Goal: Communication & Community: Ask a question

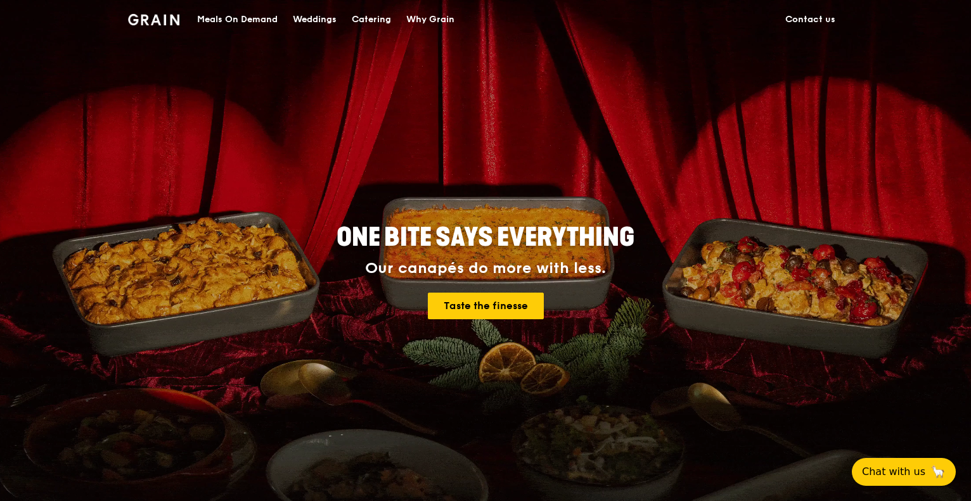
click at [375, 12] on div "Catering" at bounding box center [371, 20] width 39 height 38
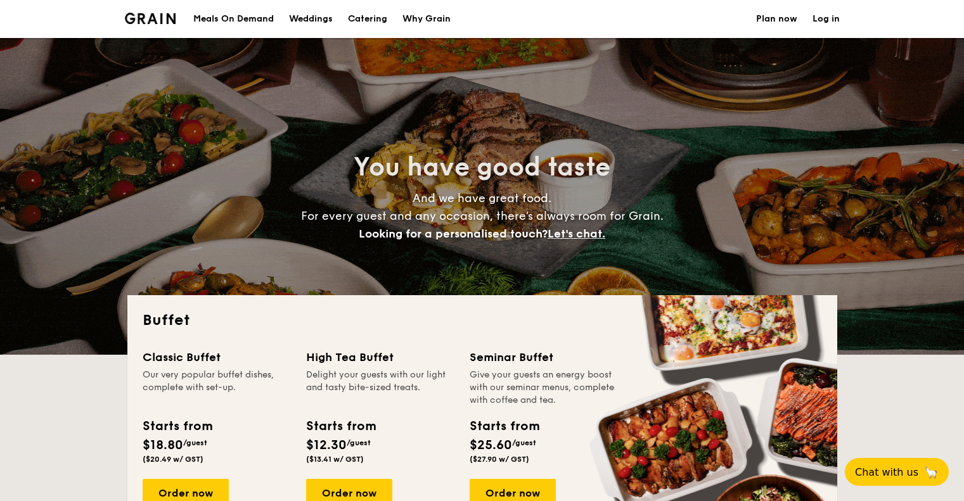
select select
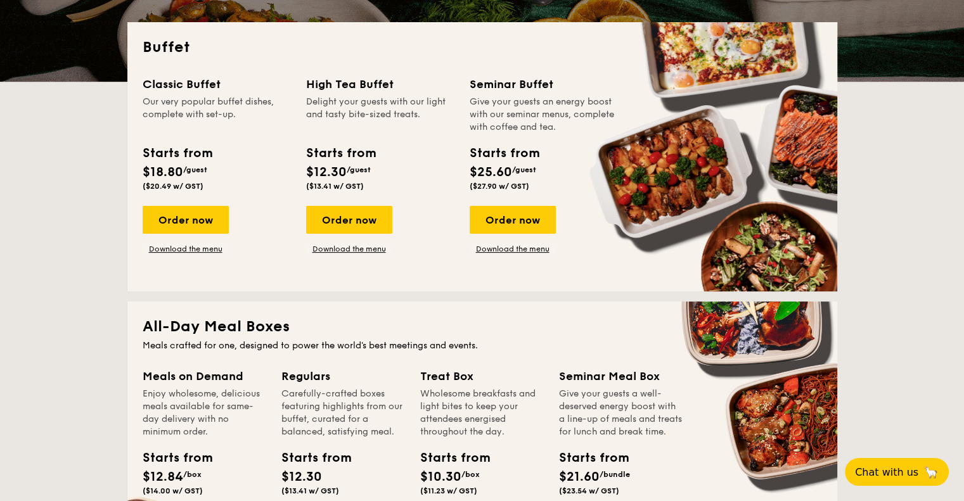
scroll to position [254, 0]
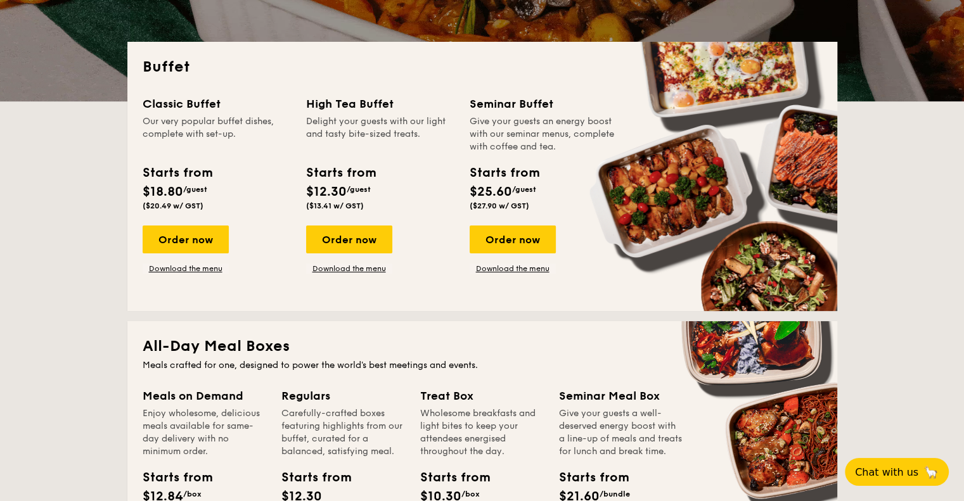
drag, startPoint x: 200, startPoint y: 267, endPoint x: 158, endPoint y: 290, distance: 48.2
click at [158, 290] on div "Classic Buffet Our very popular buffet dishes, complete with set-up. Starts fro…" at bounding box center [482, 195] width 679 height 201
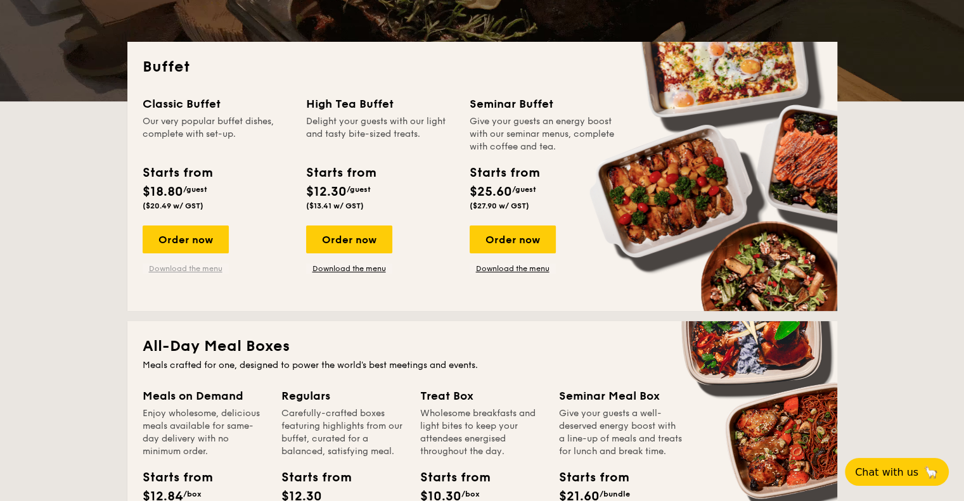
click at [199, 273] on link "Download the menu" at bounding box center [186, 269] width 86 height 10
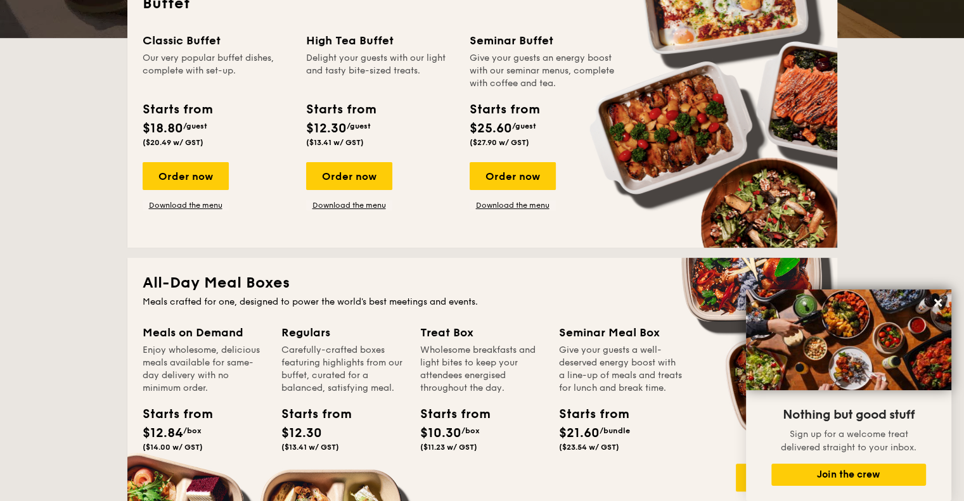
scroll to position [0, 0]
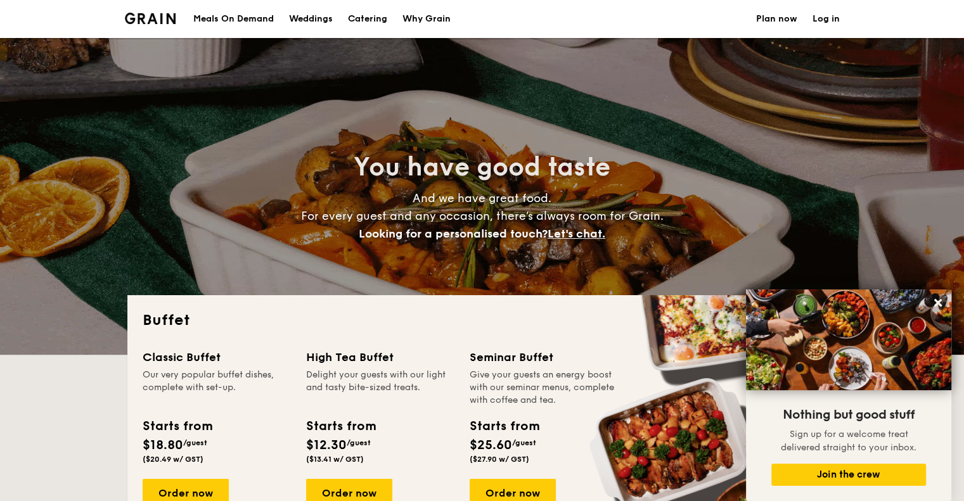
click at [225, 21] on div "Meals On Demand" at bounding box center [233, 19] width 80 height 38
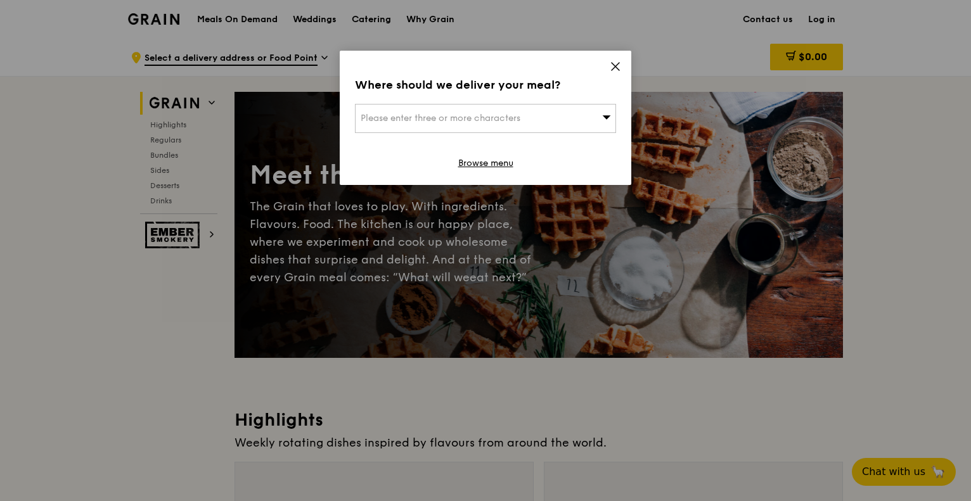
click at [612, 65] on icon at bounding box center [615, 66] width 11 height 11
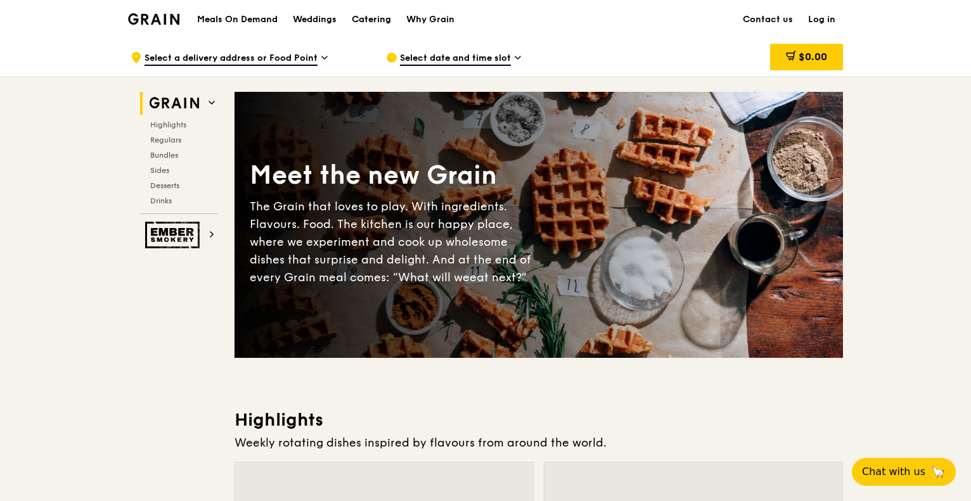
click at [373, 20] on div "Catering" at bounding box center [371, 20] width 39 height 38
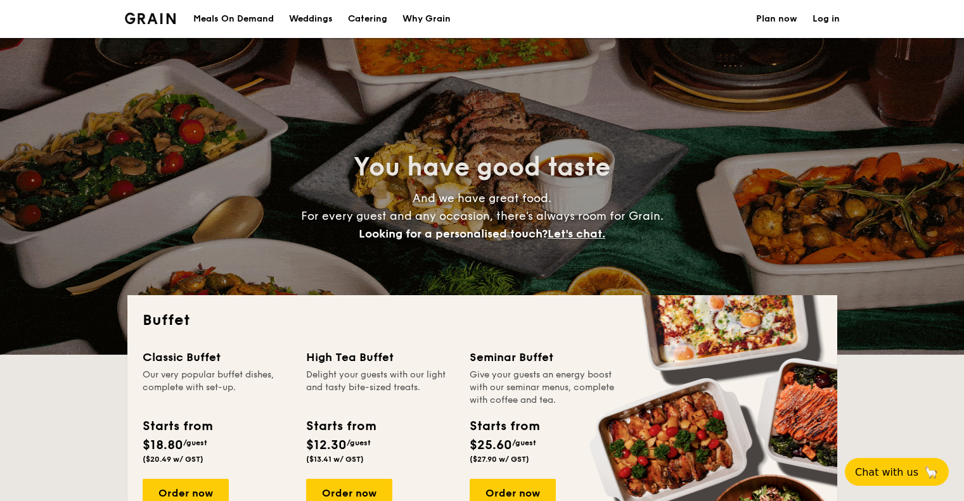
select select
click at [363, 18] on h1 "Catering" at bounding box center [367, 19] width 39 height 38
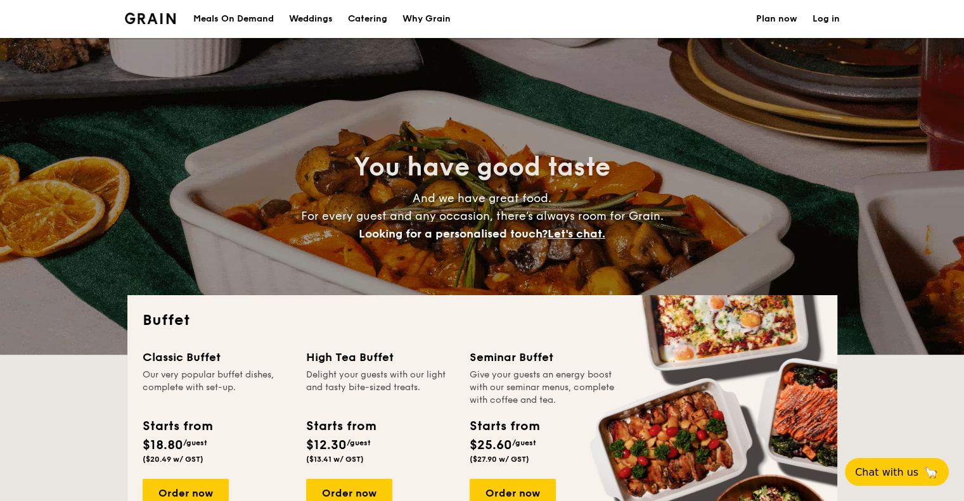
click at [125, 25] on li at bounding box center [155, 19] width 61 height 38
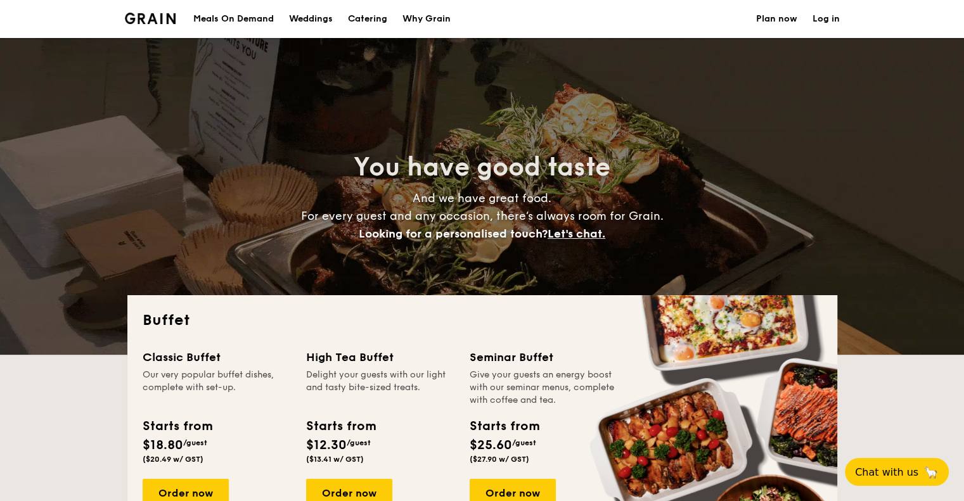
click at [161, 22] on img at bounding box center [150, 18] width 51 height 11
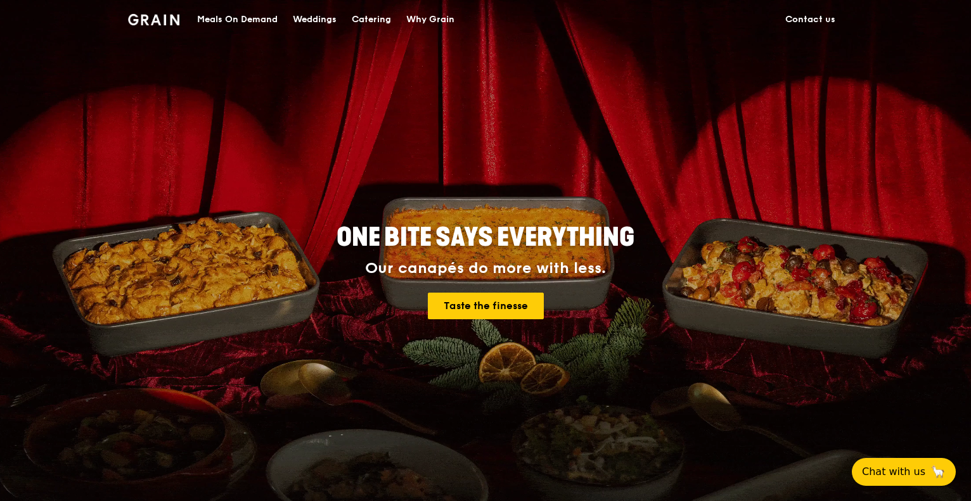
click at [821, 18] on link "Contact us" at bounding box center [810, 20] width 65 height 38
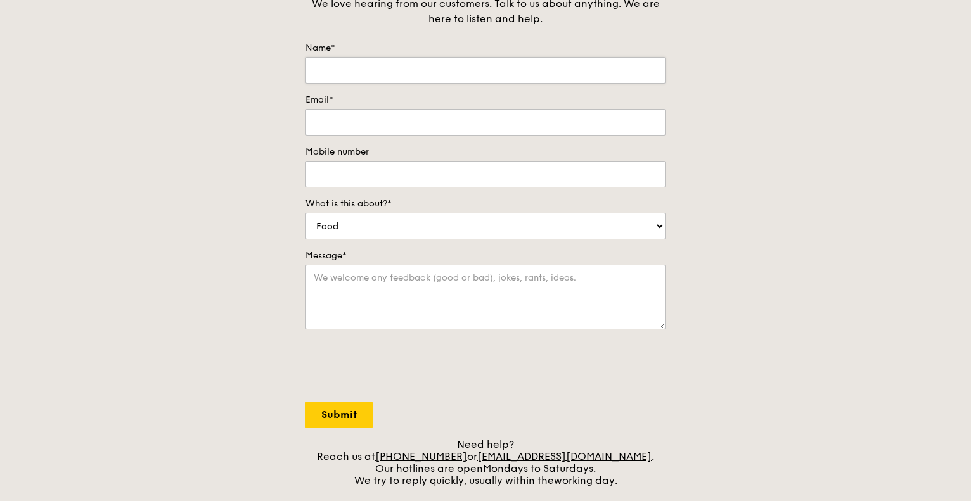
scroll to position [63, 0]
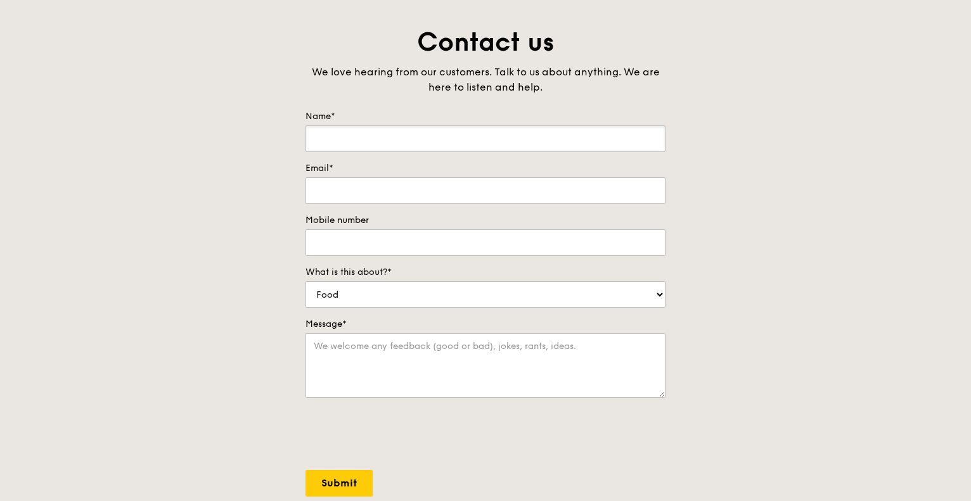
click at [522, 135] on input "Name*" at bounding box center [485, 138] width 360 height 27
type input "[PERSON_NAME]"
type input "[EMAIL_ADDRESS][DOMAIN_NAME]"
type input "87393488"
click at [420, 286] on select "Food Service Billing/Payment Catering Others" at bounding box center [485, 294] width 360 height 27
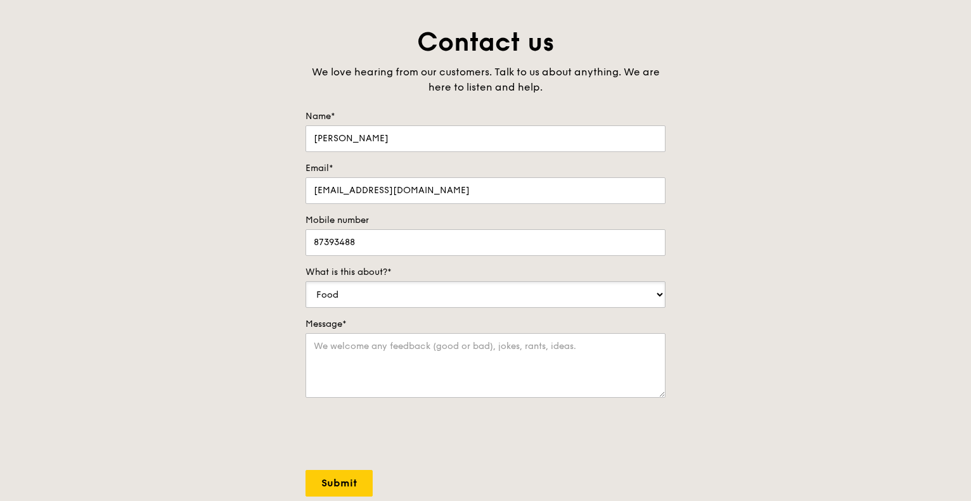
select select "Catering"
click at [305, 281] on select "Food Service Billing/Payment Catering Others" at bounding box center [485, 294] width 360 height 27
click at [382, 366] on textarea "Message*" at bounding box center [485, 365] width 360 height 65
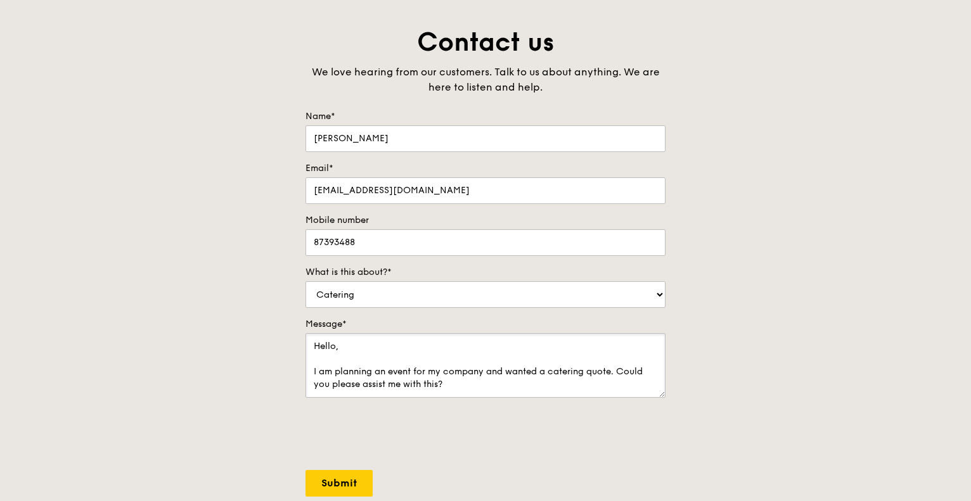
type textarea "Hello, I am planning an event for my company and wanted a catering quote. Could…"
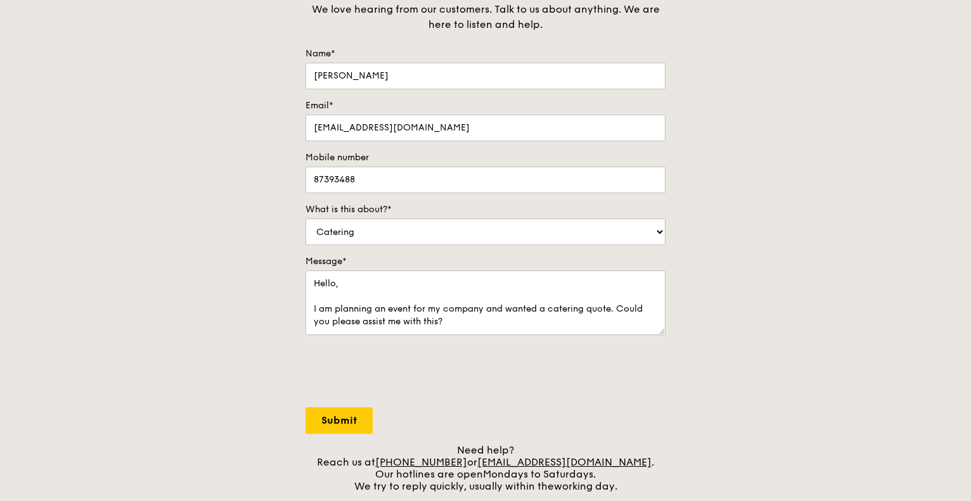
scroll to position [127, 0]
click at [366, 425] on input "Submit" at bounding box center [338, 420] width 67 height 27
select select "Food"
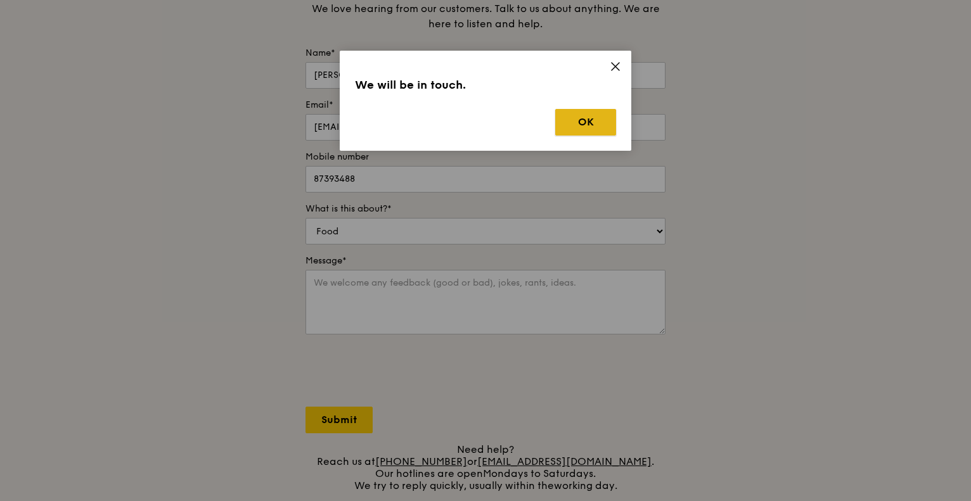
click at [569, 126] on button "OK" at bounding box center [585, 122] width 61 height 27
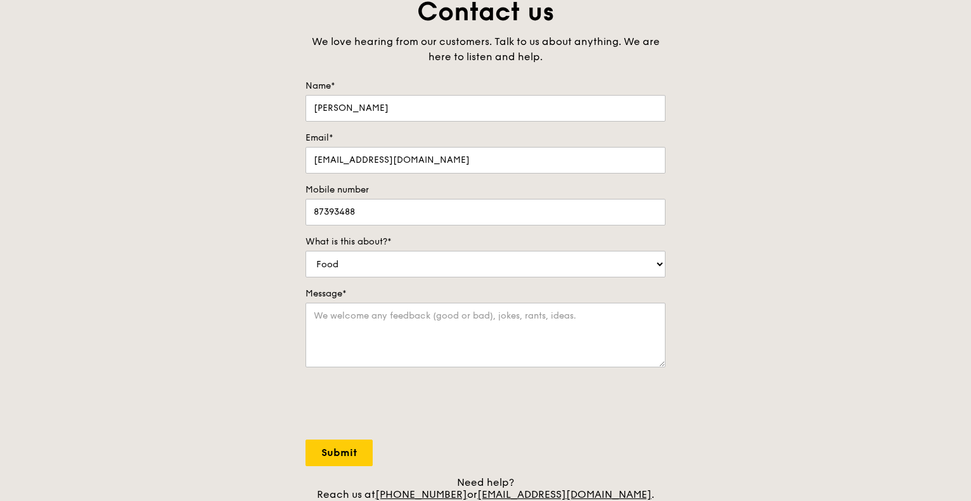
scroll to position [254, 0]
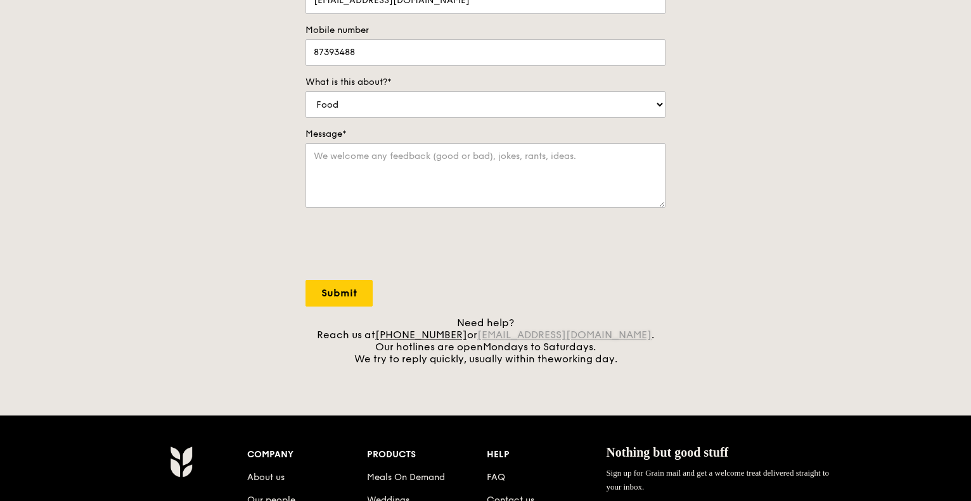
click at [563, 337] on link "[EMAIL_ADDRESS][DOMAIN_NAME]" at bounding box center [564, 335] width 174 height 12
